Goal: Find specific page/section: Find specific page/section

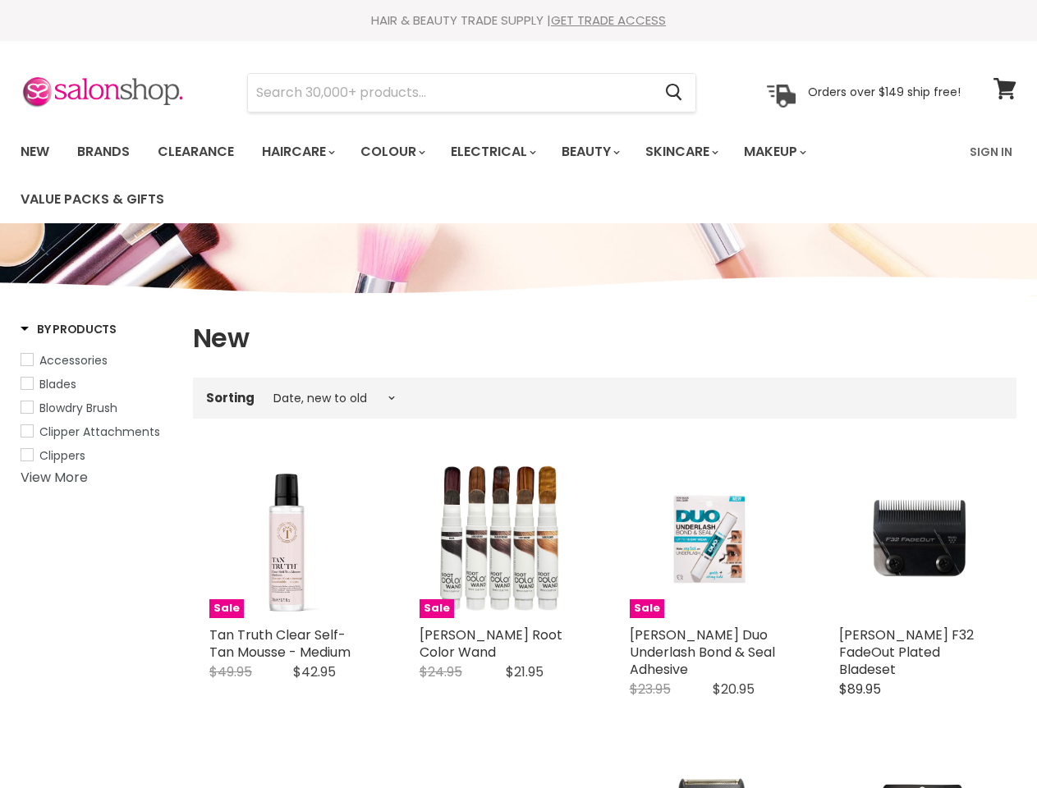
select select "created-descending"
